Goal: Information Seeking & Learning: Learn about a topic

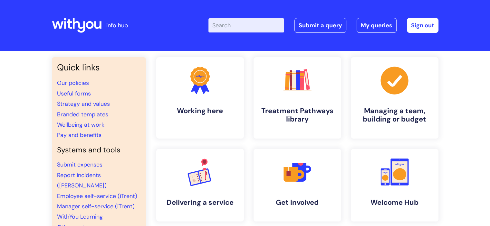
click at [237, 29] on input "Enter your search term here..." at bounding box center [246, 25] width 76 height 14
type input "pra"
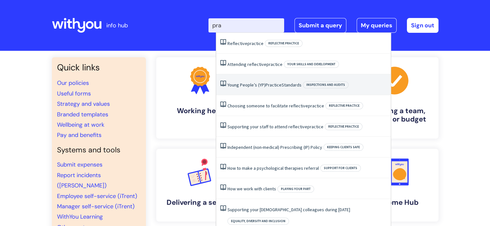
click at [287, 90] on li "Young People’s (YP) Practice Standards Inspections and audits" at bounding box center [303, 84] width 174 height 21
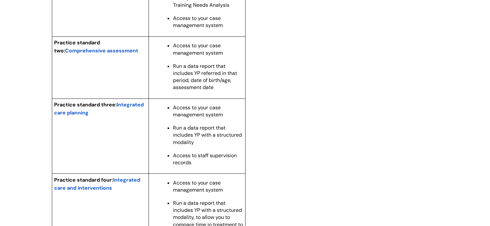
scroll to position [641, 0]
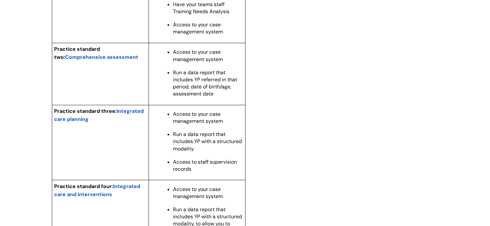
click at [121, 61] on span "Comprehensive assessment" at bounding box center [101, 57] width 73 height 7
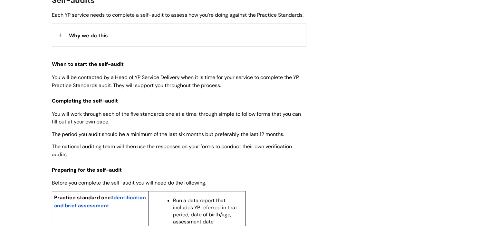
scroll to position [364, 0]
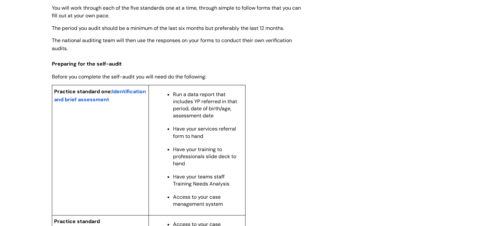
scroll to position [494, 0]
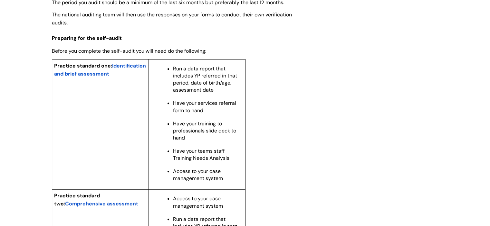
click at [106, 77] on p "Practice standard one: Identification and brief assessment" at bounding box center [100, 70] width 92 height 16
click at [105, 77] on span "Identification and brief assessment" at bounding box center [100, 69] width 92 height 15
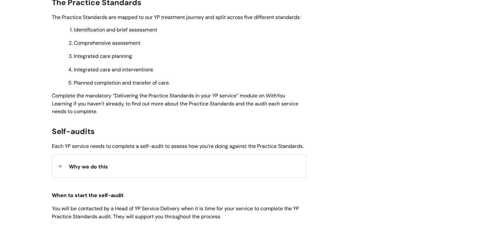
scroll to position [256, 0]
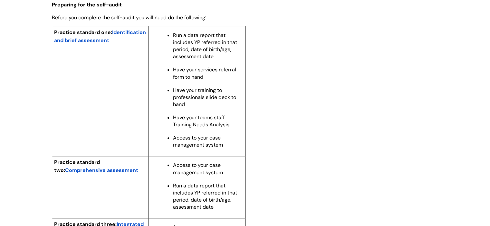
scroll to position [538, 0]
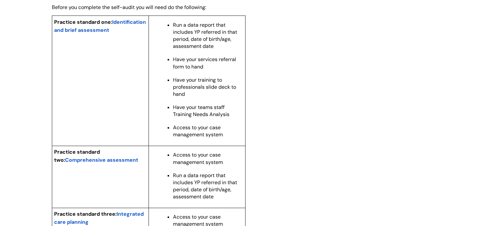
click at [228, 138] on p "Access to your case management system" at bounding box center [208, 131] width 70 height 14
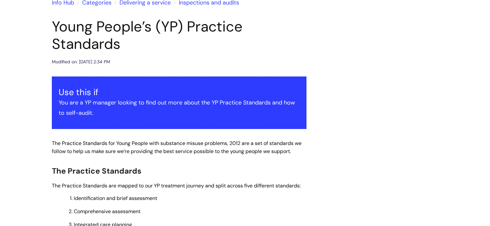
scroll to position [0, 0]
